Goal: Navigation & Orientation: Find specific page/section

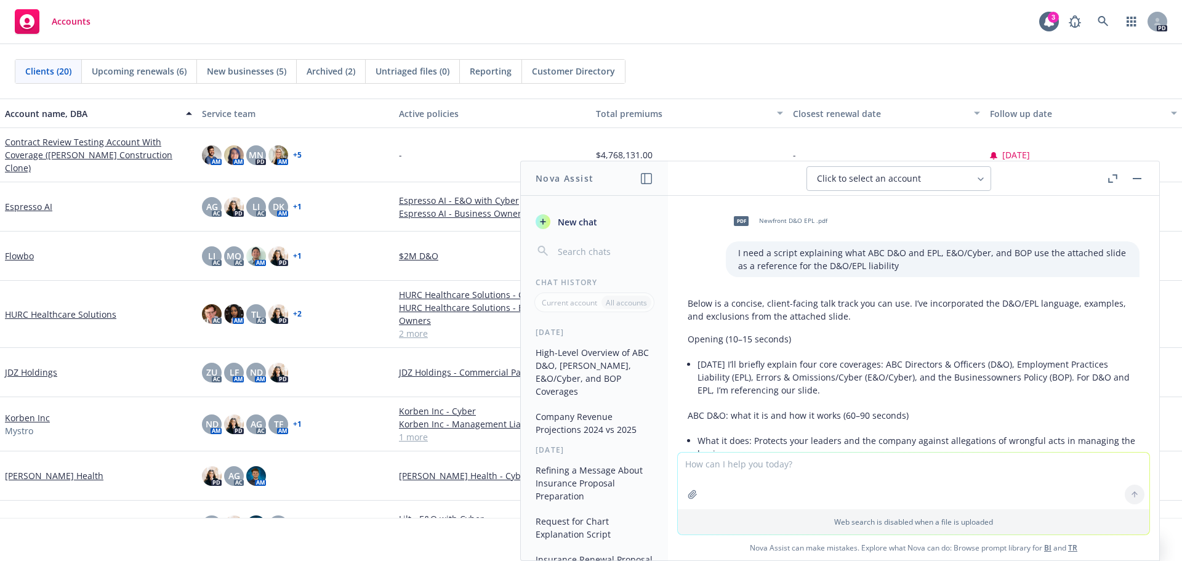
scroll to position [1486, 0]
